Goal: Information Seeking & Learning: Learn about a topic

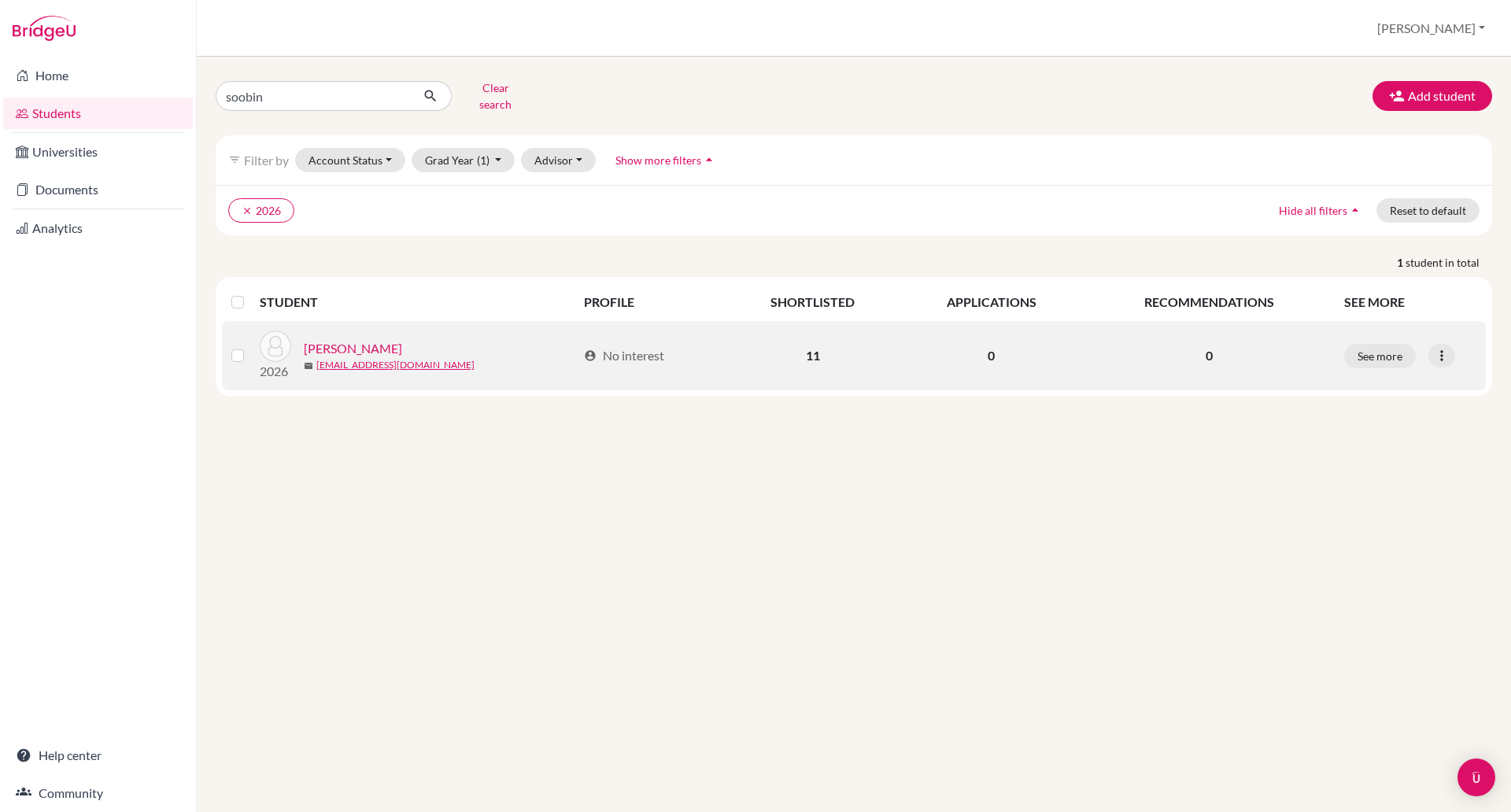
click at [341, 339] on link "[PERSON_NAME]" at bounding box center [352, 348] width 98 height 19
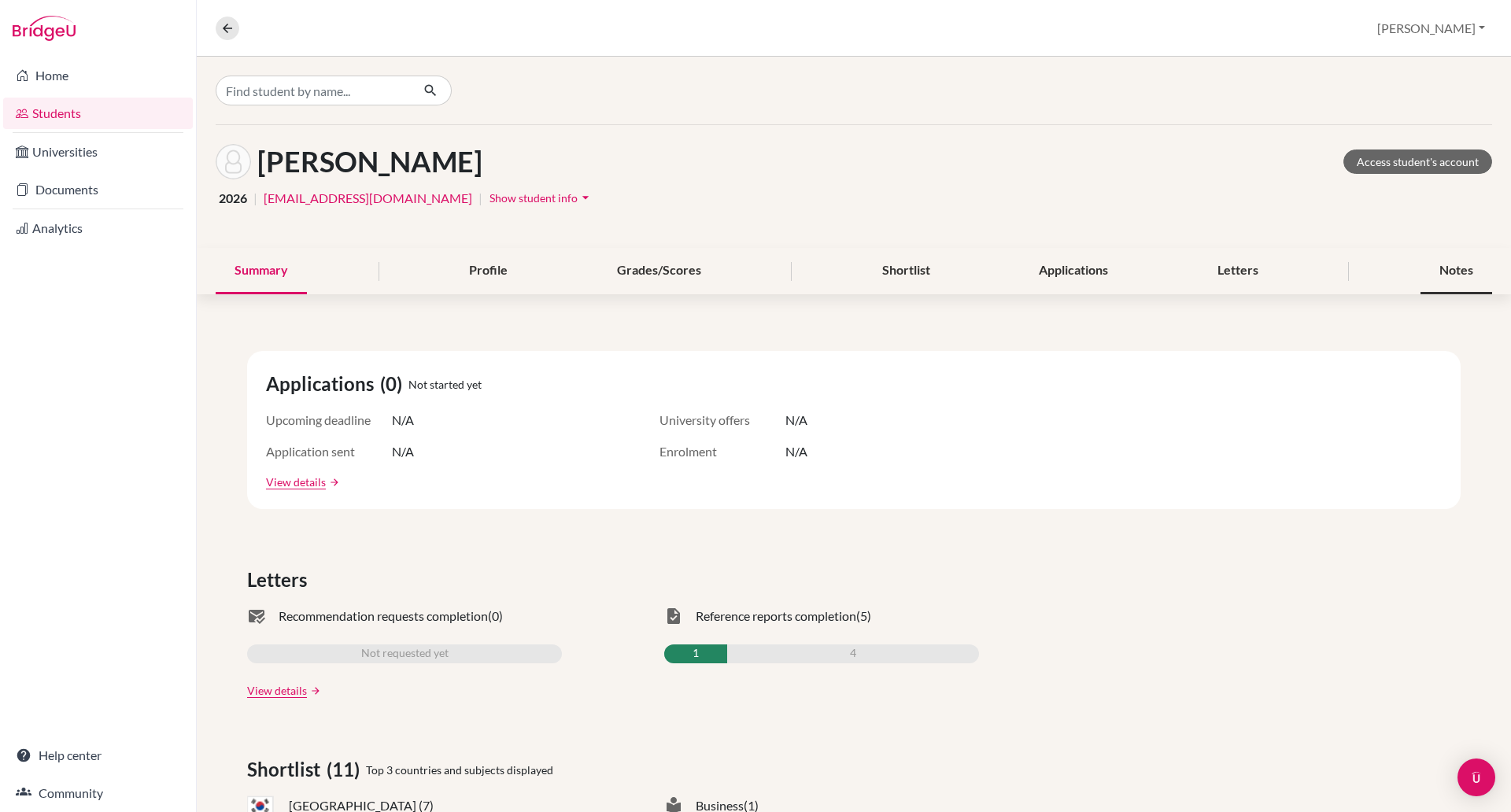
click at [1452, 266] on div "Notes" at bounding box center [1457, 271] width 72 height 46
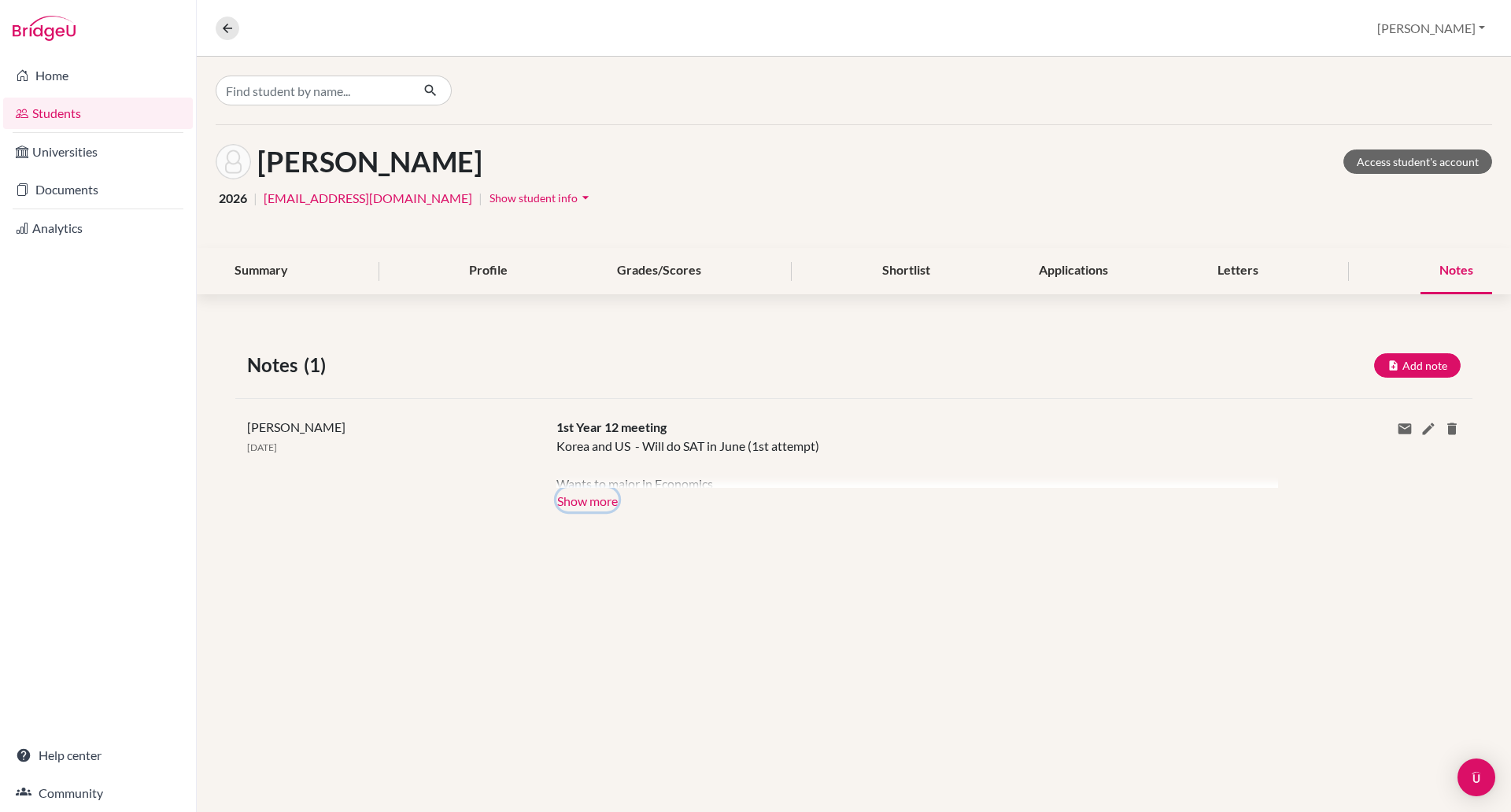
click at [605, 500] on button "Show more" at bounding box center [587, 500] width 62 height 24
